Goal: Task Accomplishment & Management: Manage account settings

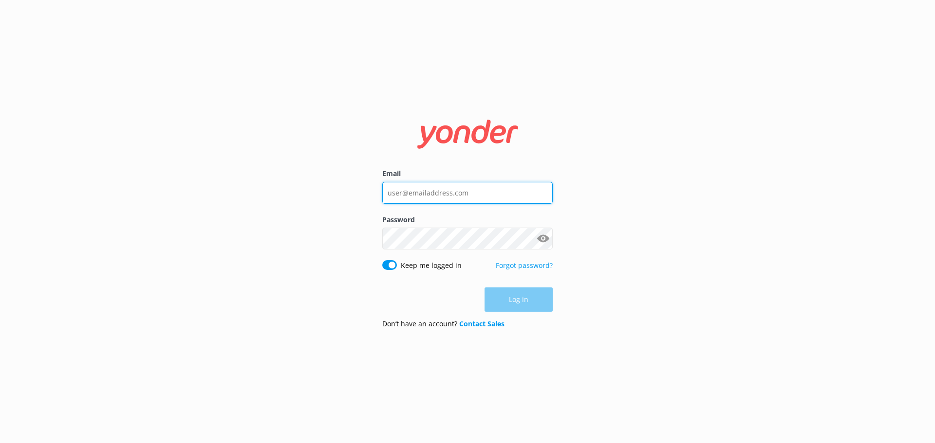
type input "[EMAIL_ADDRESS][DOMAIN_NAME]"
click at [523, 300] on div "Log in" at bounding box center [467, 300] width 170 height 24
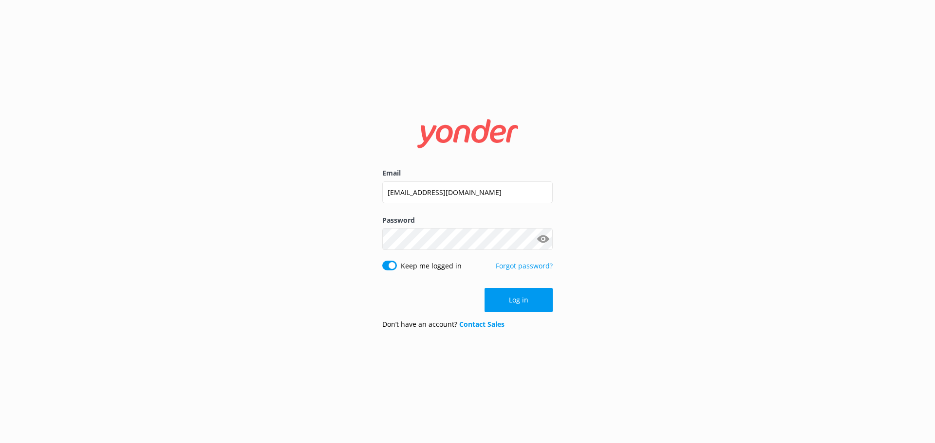
click at [523, 300] on button "Log in" at bounding box center [518, 300] width 68 height 24
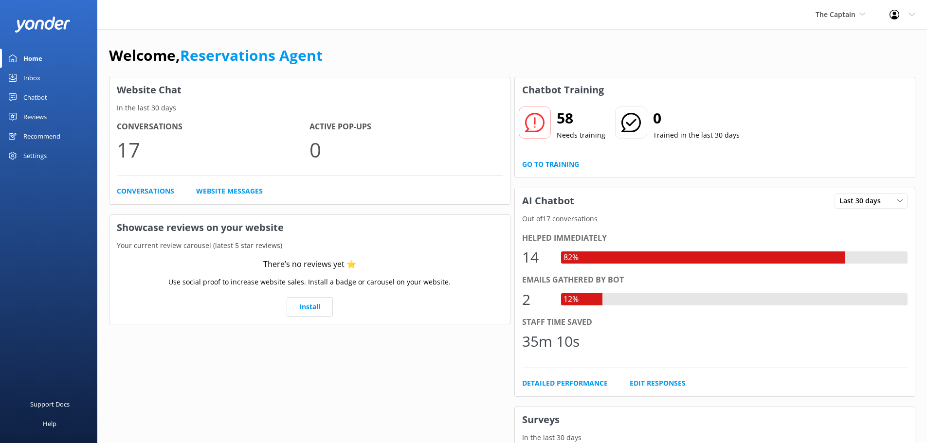
click at [38, 72] on div "Inbox" at bounding box center [31, 77] width 17 height 19
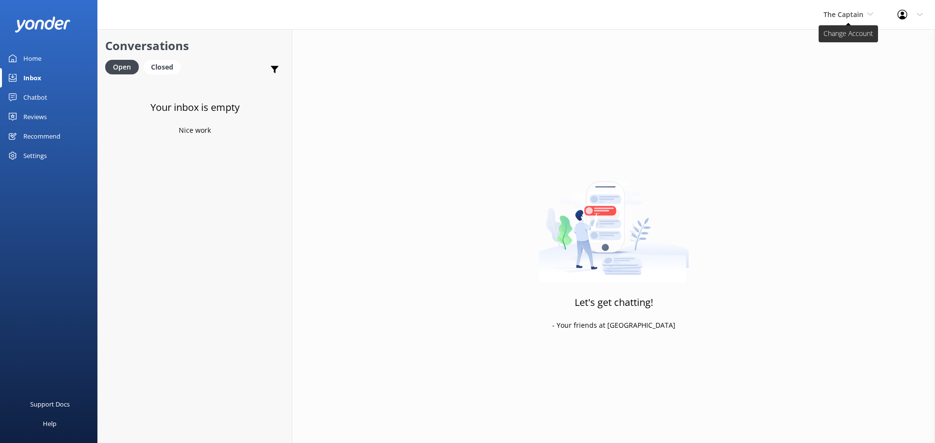
click at [857, 15] on span "The Captain" at bounding box center [843, 14] width 40 height 9
click at [842, 42] on link "De [GEOGRAPHIC_DATA]" at bounding box center [859, 40] width 97 height 23
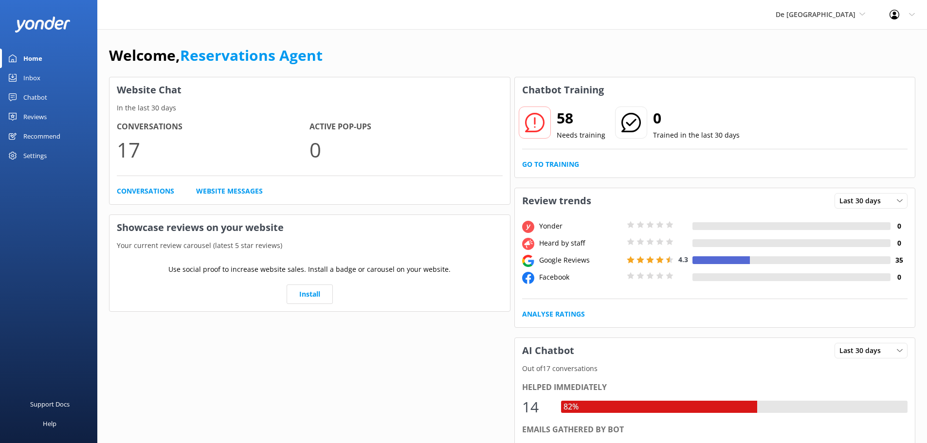
click at [28, 75] on div "Inbox" at bounding box center [31, 77] width 17 height 19
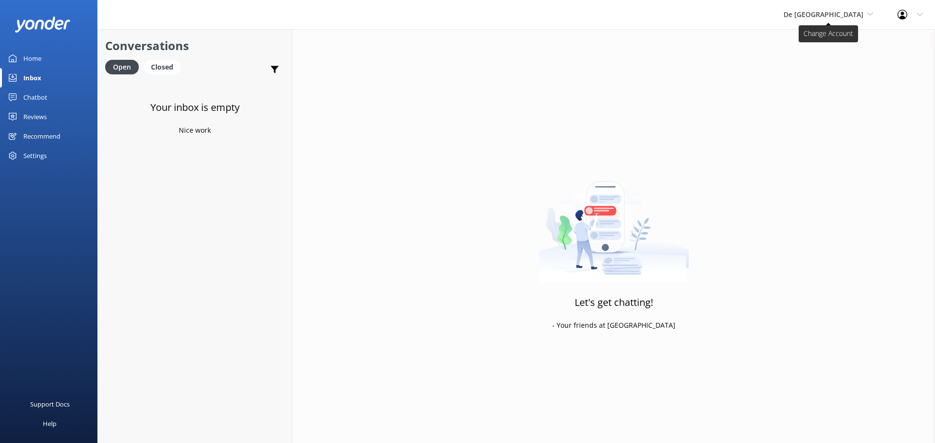
click at [848, 9] on span "De [GEOGRAPHIC_DATA]" at bounding box center [828, 14] width 90 height 11
click at [828, 70] on link "Aruba's Activities Expert" at bounding box center [819, 64] width 97 height 23
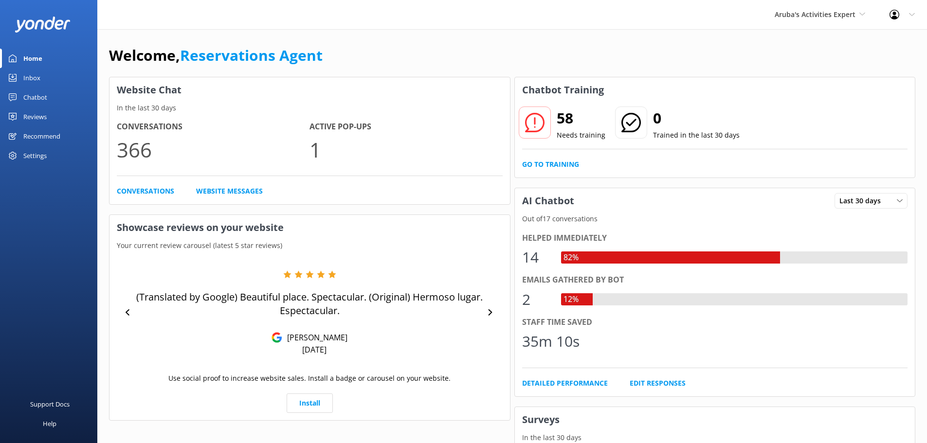
click at [30, 75] on div "Inbox" at bounding box center [31, 77] width 17 height 19
